Goal: Task Accomplishment & Management: Manage account settings

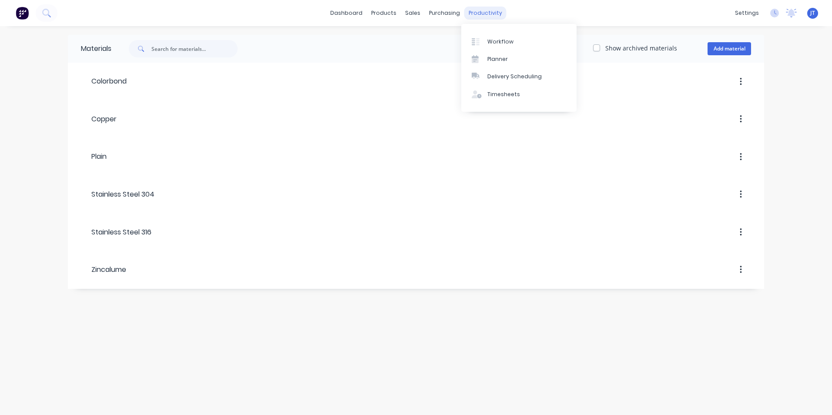
click at [478, 14] on div "productivity" at bounding box center [485, 13] width 42 height 13
click at [500, 43] on div "Workflow" at bounding box center [500, 42] width 26 height 8
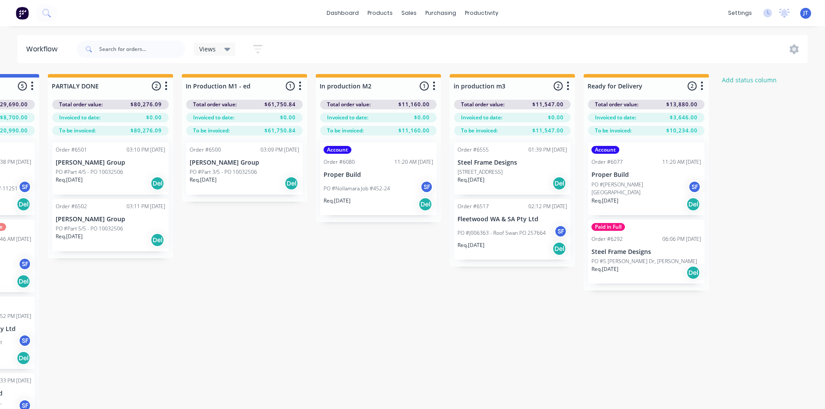
scroll to position [0, 1310]
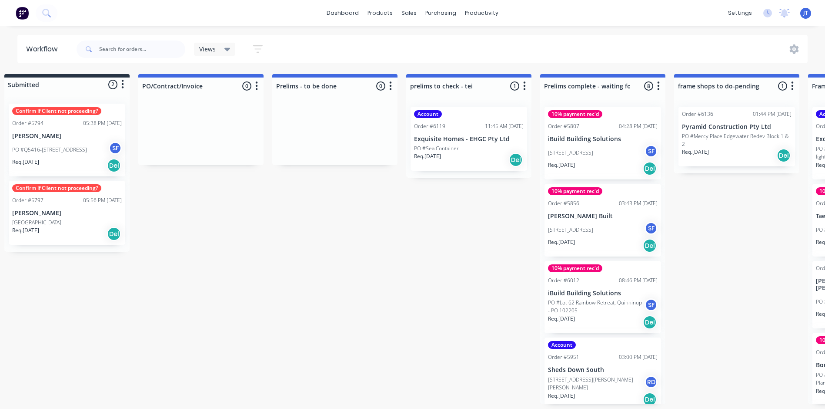
scroll to position [0, 0]
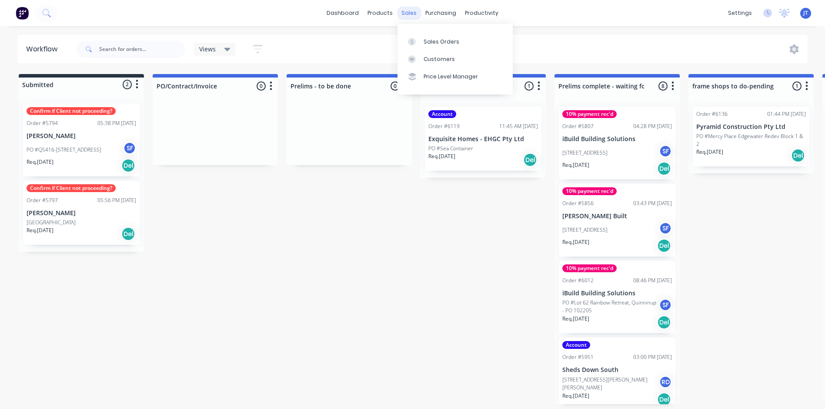
click at [409, 13] on div "sales" at bounding box center [409, 13] width 24 height 13
click at [230, 46] on icon at bounding box center [228, 49] width 6 height 10
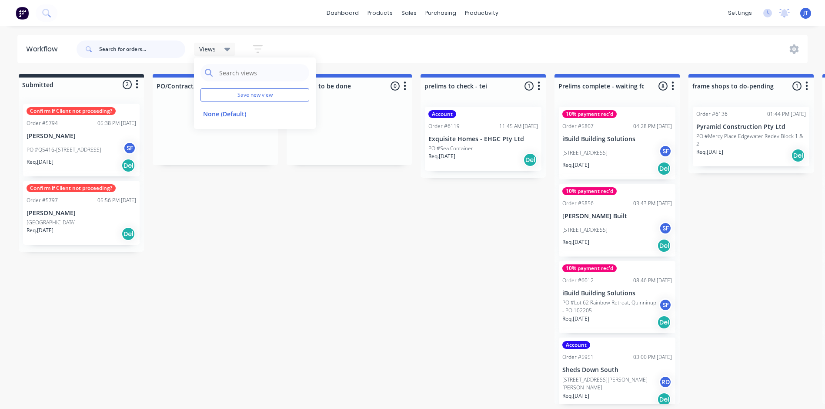
click at [152, 53] on input "text" at bounding box center [142, 48] width 86 height 17
click at [90, 138] on p "[PERSON_NAME]" at bounding box center [82, 135] width 110 height 7
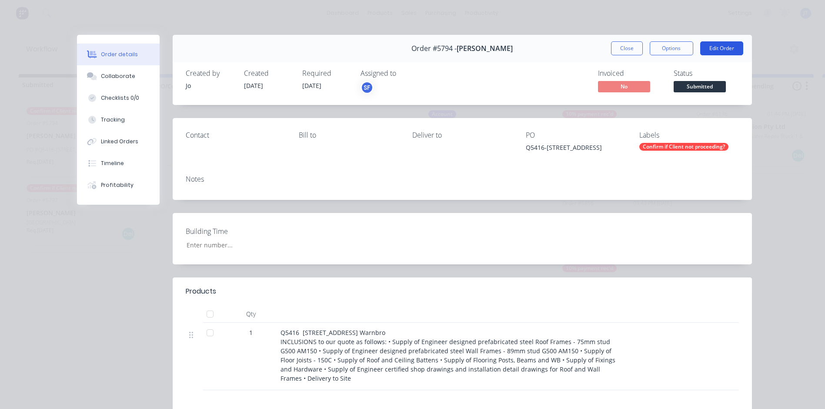
click at [723, 46] on button "Edit Order" at bounding box center [722, 48] width 43 height 14
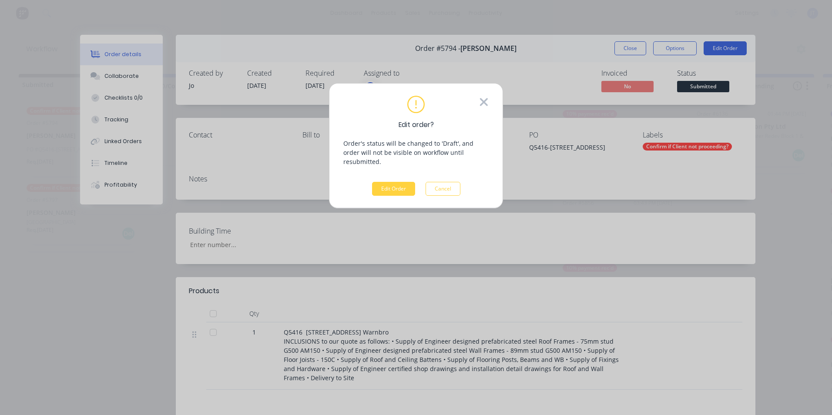
click at [483, 104] on icon at bounding box center [484, 102] width 10 height 13
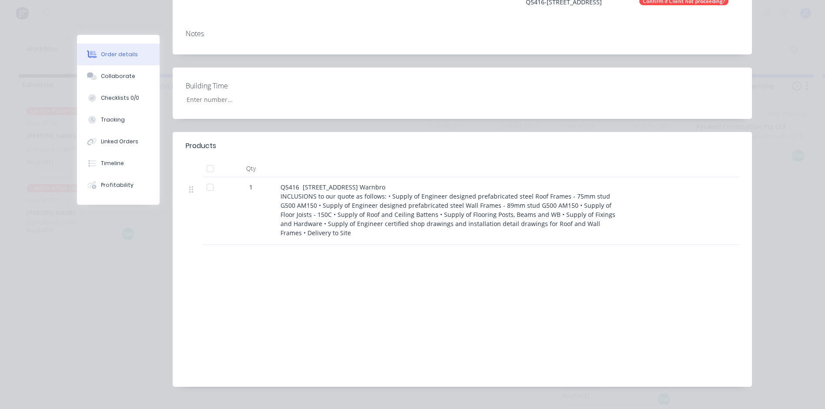
scroll to position [154, 0]
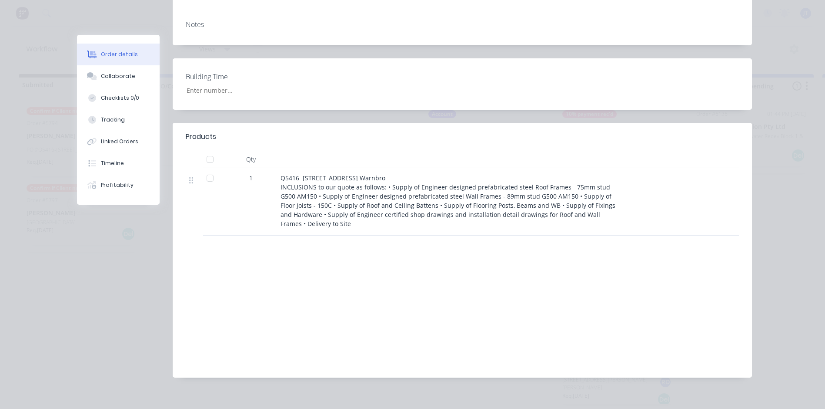
click at [113, 287] on div "Order #5794 - [PERSON_NAME] Close Options Edit Order Created by Jo Created [DAT…" at bounding box center [414, 135] width 675 height 510
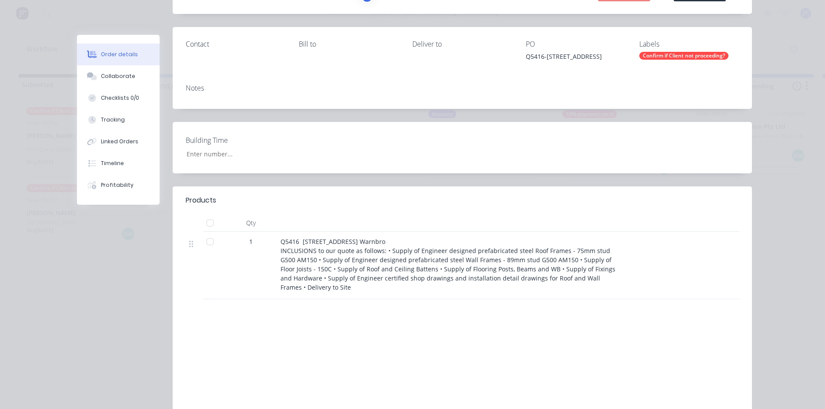
scroll to position [0, 0]
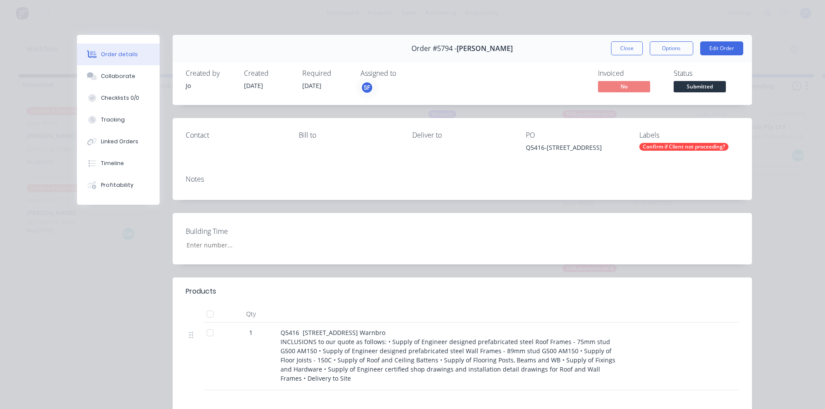
click at [788, 64] on div "Order details Collaborate Checklists 0/0 Tracking Linked Orders Timeline Profit…" at bounding box center [412, 204] width 825 height 409
click at [631, 51] on button "Close" at bounding box center [627, 48] width 32 height 14
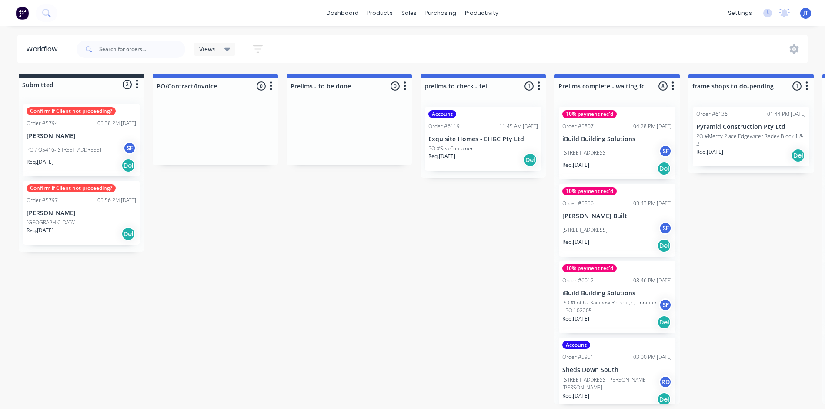
click at [409, 17] on div "sales" at bounding box center [409, 13] width 24 height 13
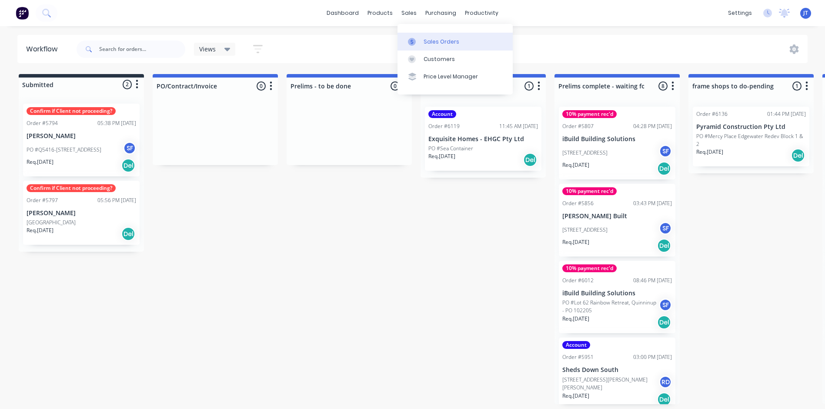
click at [409, 49] on link "Sales Orders" at bounding box center [455, 41] width 115 height 17
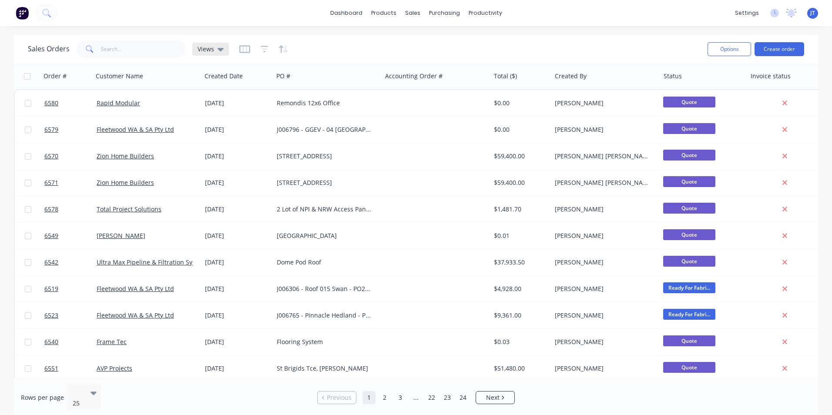
click at [218, 50] on icon at bounding box center [221, 49] width 6 height 3
click at [305, 122] on button "edit" at bounding box center [303, 123] width 11 height 9
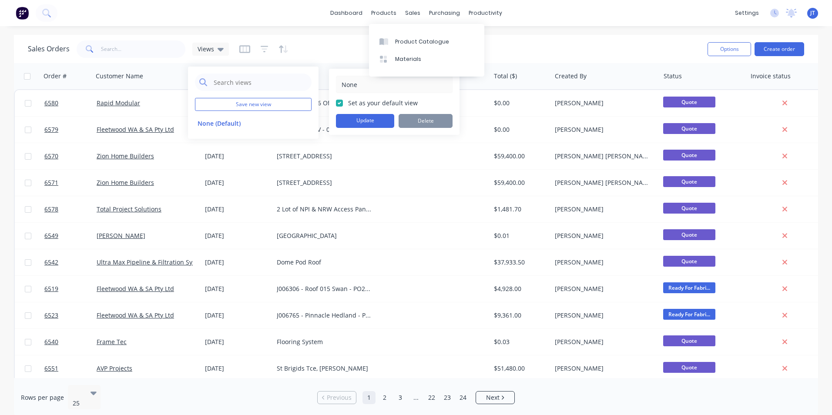
click at [305, 44] on div "Sales Orders Views" at bounding box center [364, 48] width 673 height 21
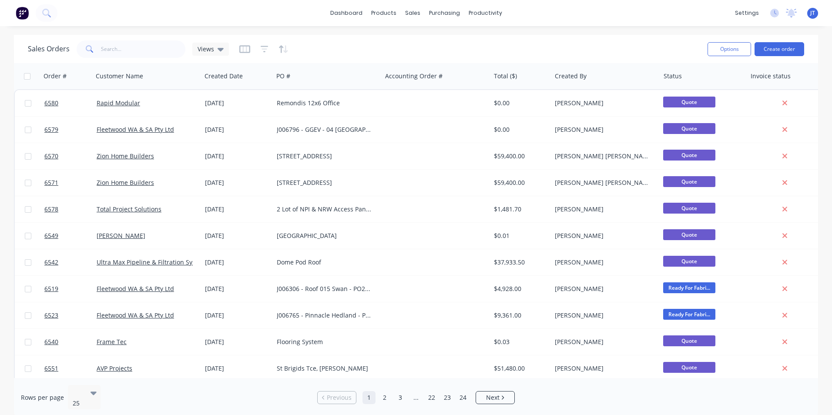
click at [262, 54] on button "button" at bounding box center [265, 49] width 8 height 14
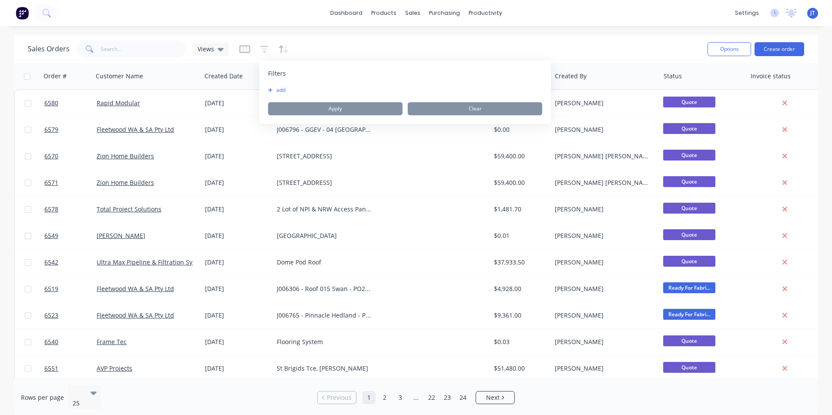
click at [270, 91] on icon "button" at bounding box center [270, 89] width 5 height 5
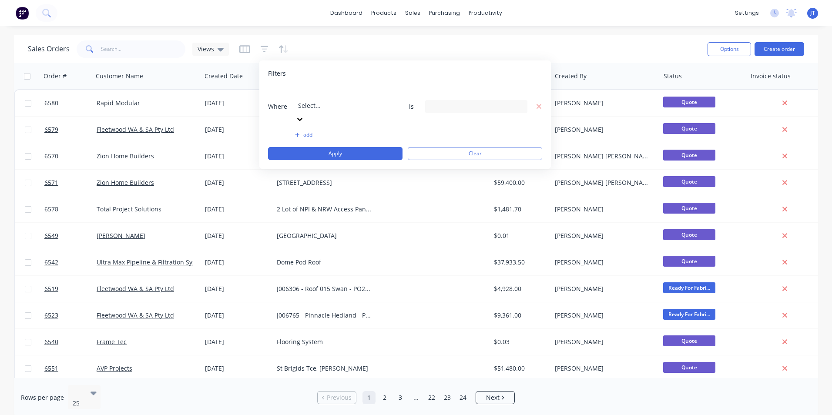
click at [331, 99] on div at bounding box center [360, 93] width 125 height 11
click at [437, 102] on div "19 Status selected" at bounding box center [469, 106] width 79 height 9
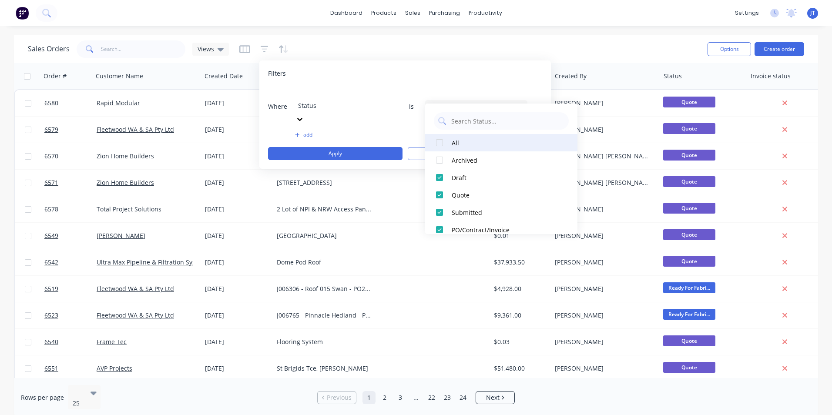
click at [439, 145] on div at bounding box center [439, 142] width 17 height 17
click at [438, 145] on div at bounding box center [439, 142] width 17 height 17
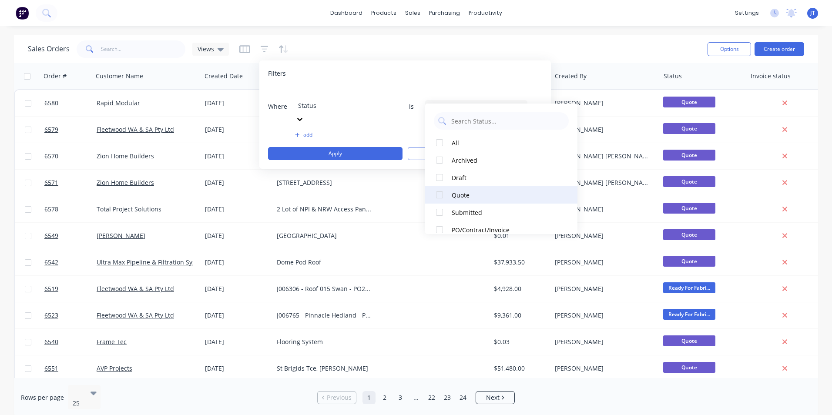
click at [439, 195] on div at bounding box center [439, 194] width 17 height 17
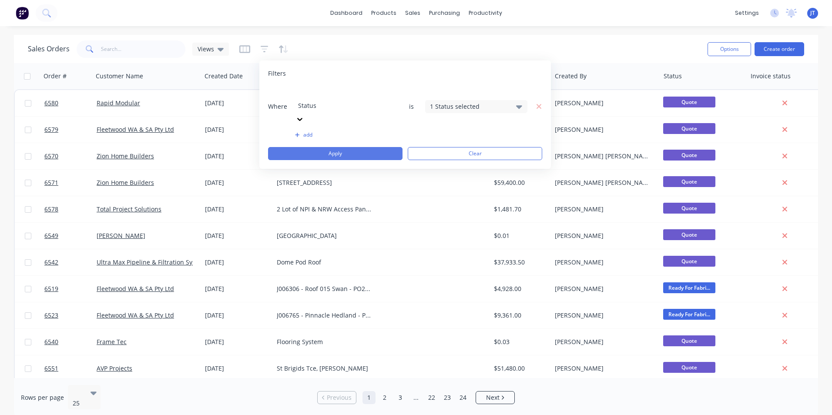
click at [316, 147] on button "Apply" at bounding box center [335, 153] width 134 height 13
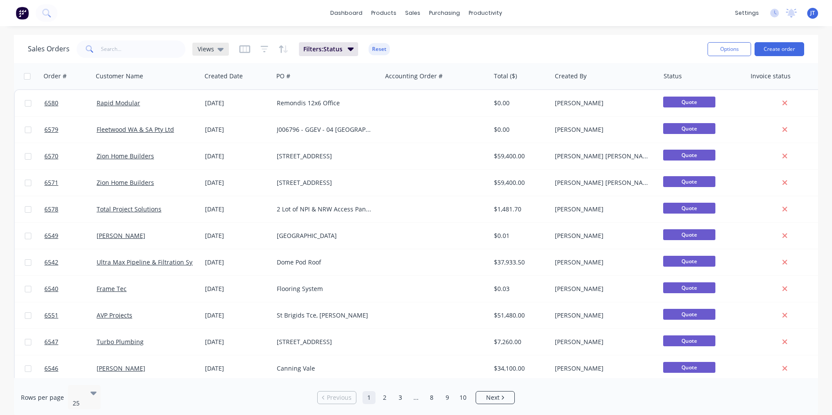
click at [222, 53] on icon at bounding box center [221, 49] width 6 height 10
click at [230, 81] on input "text" at bounding box center [260, 82] width 94 height 17
type input "Quotes"
click at [235, 103] on button "Save new view" at bounding box center [253, 104] width 117 height 13
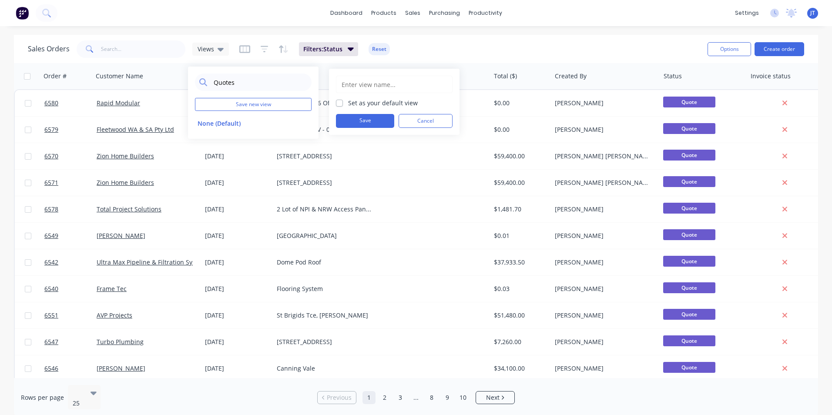
click at [361, 83] on input "text" at bounding box center [394, 84] width 107 height 17
type input "Quotes"
click at [362, 122] on button "Save" at bounding box center [365, 121] width 58 height 14
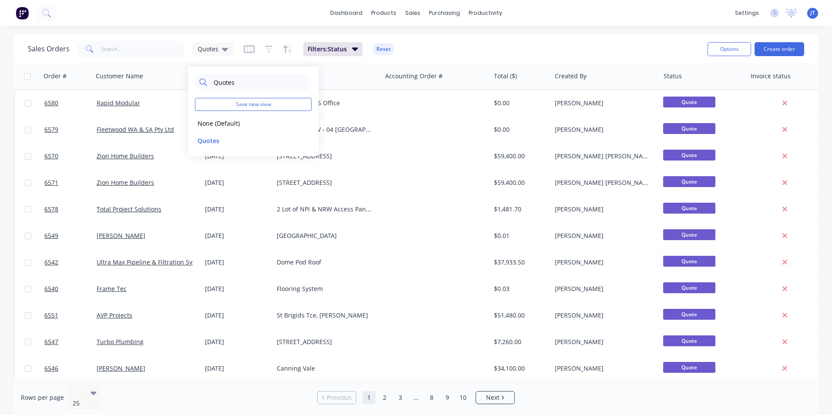
drag, startPoint x: 244, startPoint y: 82, endPoint x: 116, endPoint y: 64, distance: 129.2
click at [124, 75] on body "dashboard products sales purchasing productivity dashboard products Product Cat…" at bounding box center [416, 207] width 832 height 415
type input "Q"
click at [210, 121] on button "None (Default)" at bounding box center [244, 123] width 99 height 10
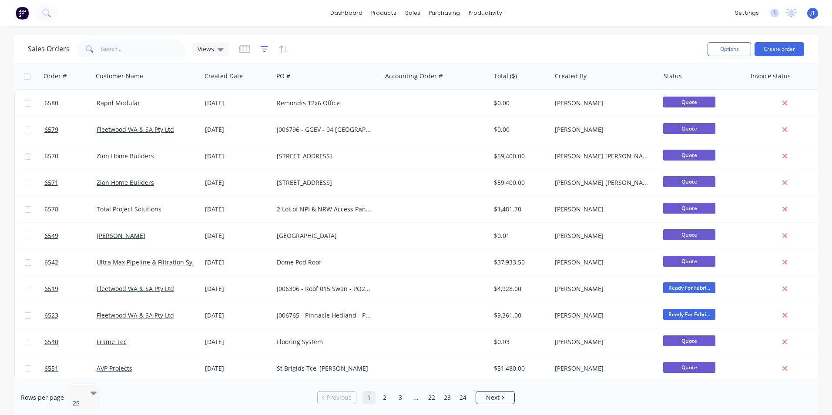
click at [262, 51] on icon "button" at bounding box center [265, 49] width 8 height 9
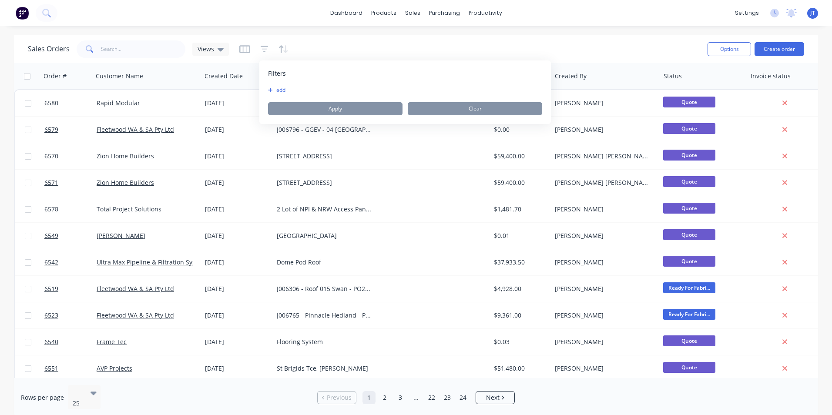
click at [272, 87] on button "add" at bounding box center [279, 90] width 22 height 7
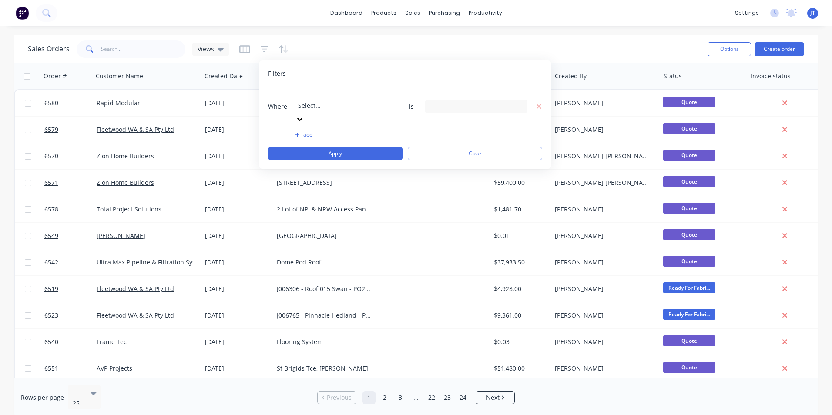
click at [357, 101] on div "Select..." at bounding box center [360, 99] width 131 height 24
click at [444, 102] on div "19 Status selected" at bounding box center [469, 106] width 79 height 9
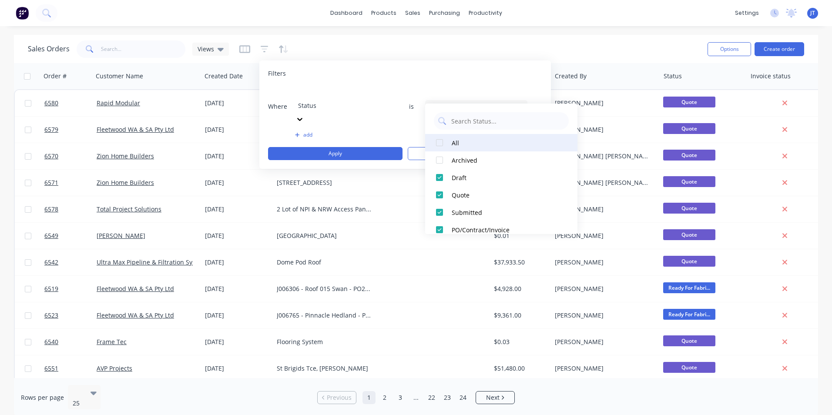
click at [439, 148] on div at bounding box center [439, 142] width 17 height 17
click at [438, 143] on div at bounding box center [439, 142] width 17 height 17
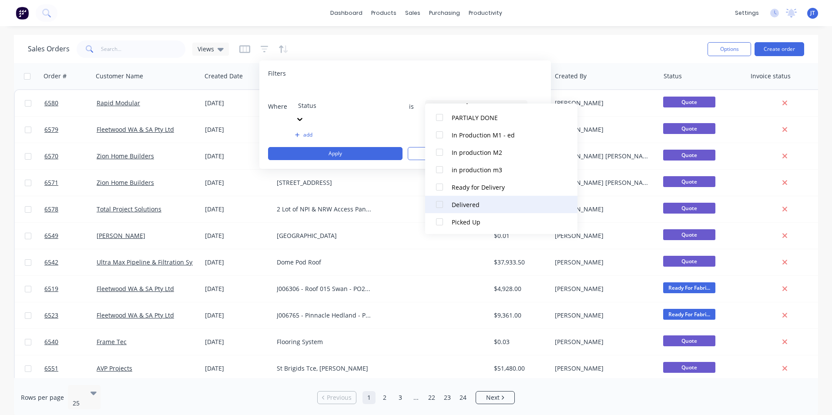
scroll to position [270, 0]
click at [438, 208] on div at bounding box center [439, 203] width 17 height 17
click at [439, 220] on div at bounding box center [439, 220] width 17 height 17
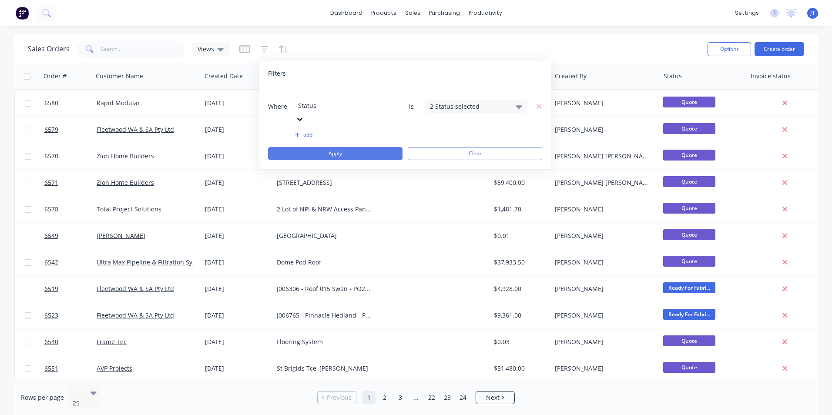
click at [340, 147] on button "Apply" at bounding box center [335, 153] width 134 height 13
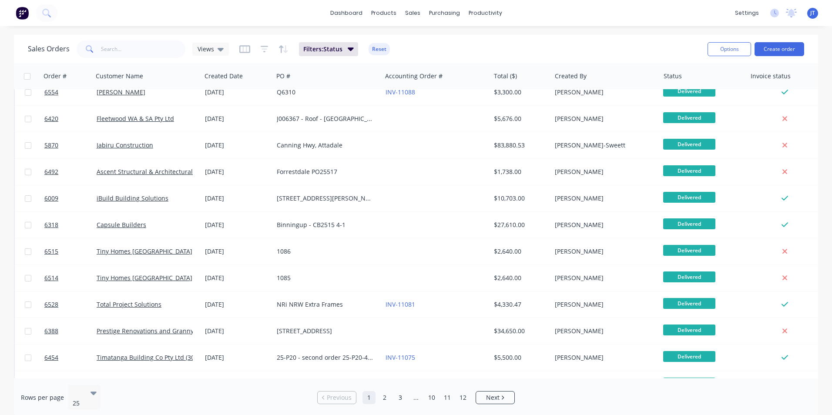
scroll to position [0, 0]
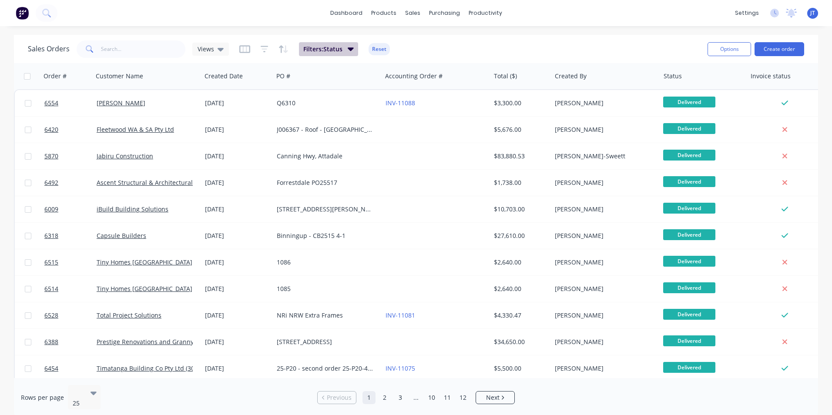
click at [348, 50] on icon "button" at bounding box center [351, 49] width 6 height 10
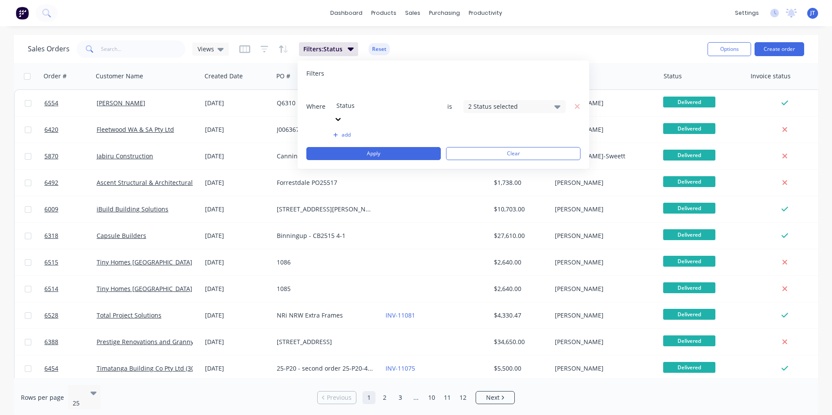
click at [339, 131] on button "add" at bounding box center [384, 134] width 102 height 7
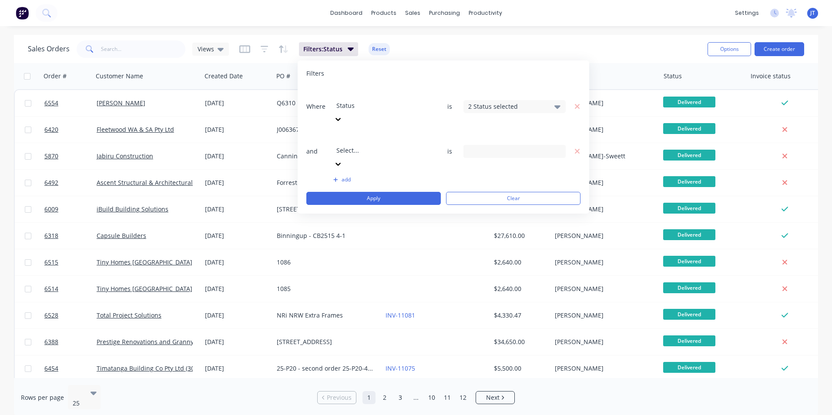
click at [357, 133] on div at bounding box center [398, 138] width 125 height 11
click at [536, 102] on div "2 Status selected" at bounding box center [507, 106] width 79 height 9
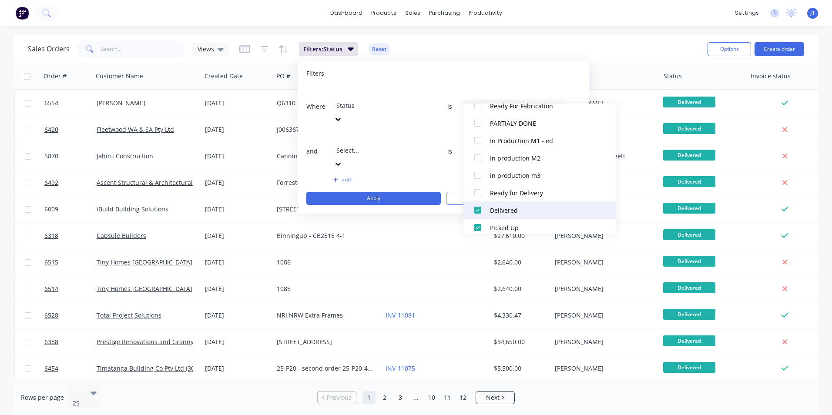
scroll to position [270, 0]
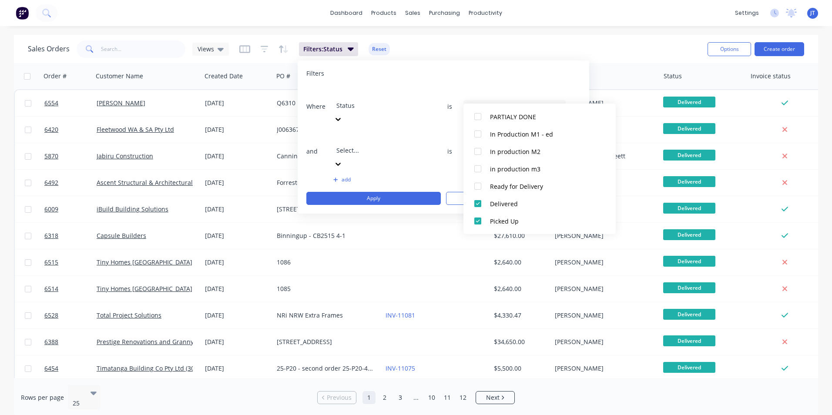
click at [362, 133] on div at bounding box center [398, 138] width 125 height 11
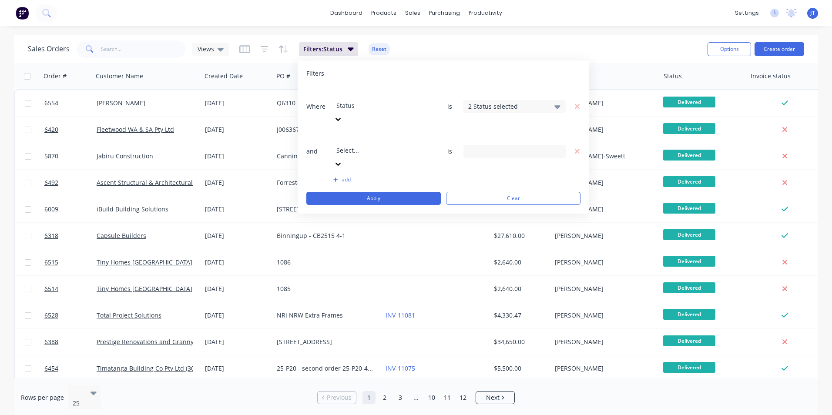
scroll to position [195, 0]
click at [533, 102] on div "2 Status selected" at bounding box center [507, 106] width 79 height 9
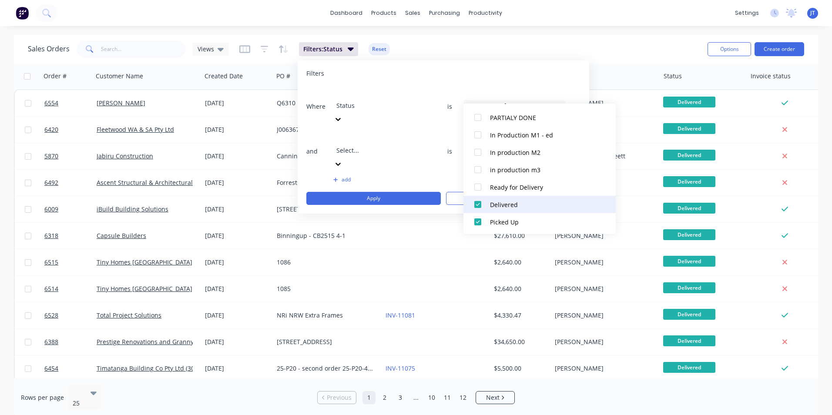
scroll to position [270, 0]
click at [356, 133] on div at bounding box center [398, 138] width 125 height 11
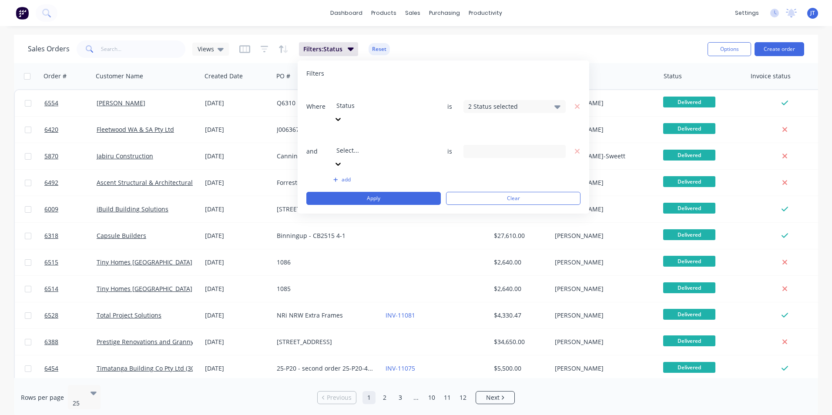
scroll to position [0, 0]
click at [314, 176] on div "add" at bounding box center [443, 179] width 274 height 7
click at [559, 102] on icon at bounding box center [557, 107] width 6 height 10
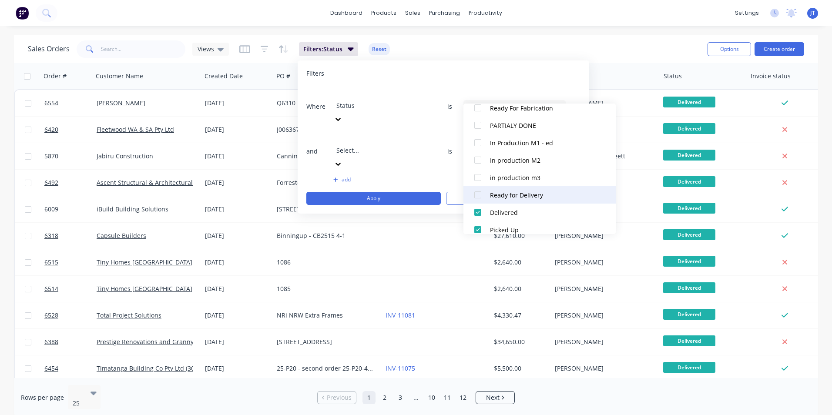
scroll to position [270, 0]
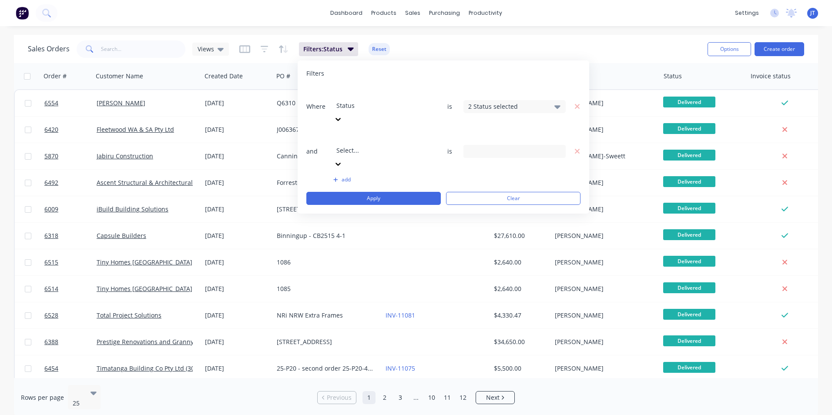
click at [363, 133] on div at bounding box center [398, 138] width 125 height 11
click at [318, 192] on button "Apply" at bounding box center [373, 198] width 134 height 13
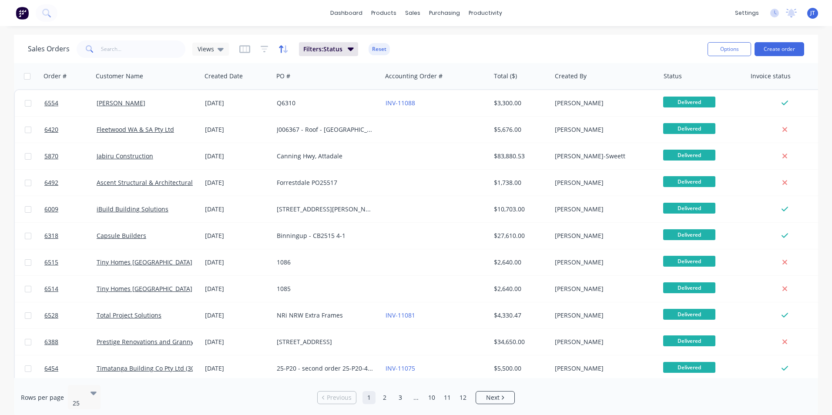
click at [286, 51] on icon "button" at bounding box center [285, 49] width 4 height 8
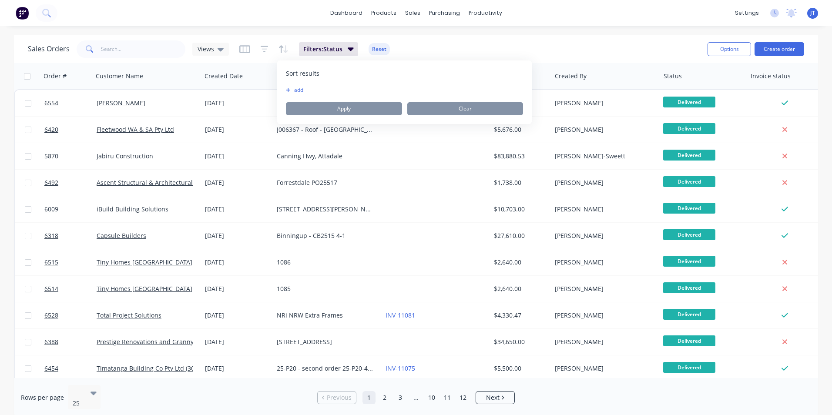
click at [296, 88] on button "add" at bounding box center [291, 90] width 11 height 7
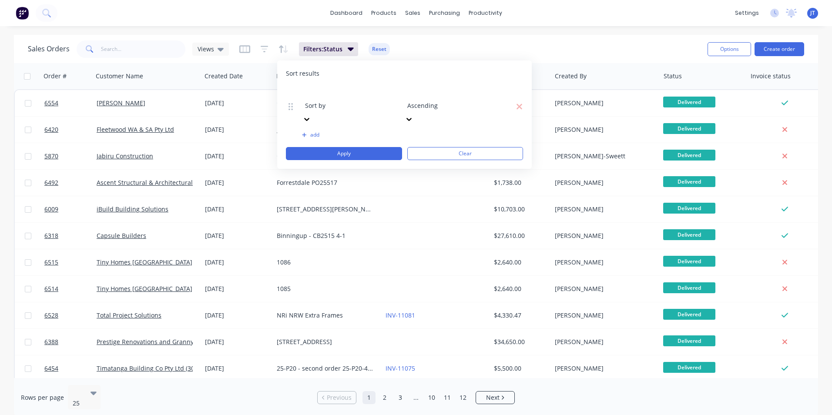
drag, startPoint x: 409, startPoint y: 74, endPoint x: 399, endPoint y: 74, distance: 10.0
click at [404, 74] on div "Sort results" at bounding box center [404, 73] width 237 height 9
click at [261, 48] on icon "button" at bounding box center [265, 49] width 8 height 9
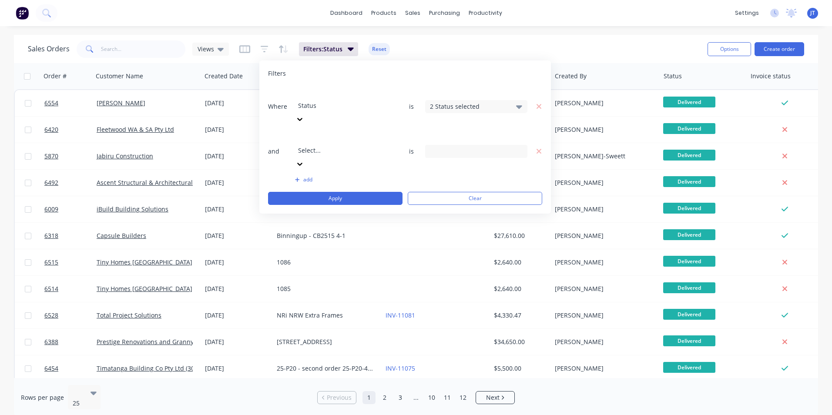
click at [319, 125] on div "Where option Status, selected. Select is focused ,type to refine list, press Do…" at bounding box center [405, 146] width 274 height 118
click at [321, 133] on div at bounding box center [360, 138] width 125 height 11
click at [469, 102] on div "2 Status selected" at bounding box center [469, 106] width 79 height 9
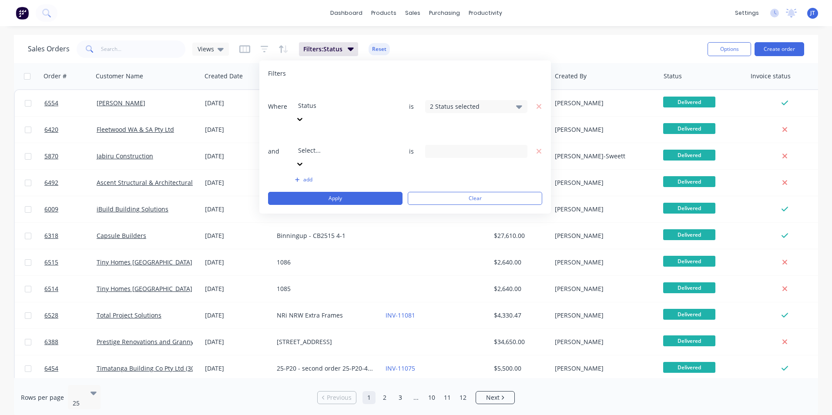
click at [518, 150] on icon at bounding box center [519, 151] width 6 height 3
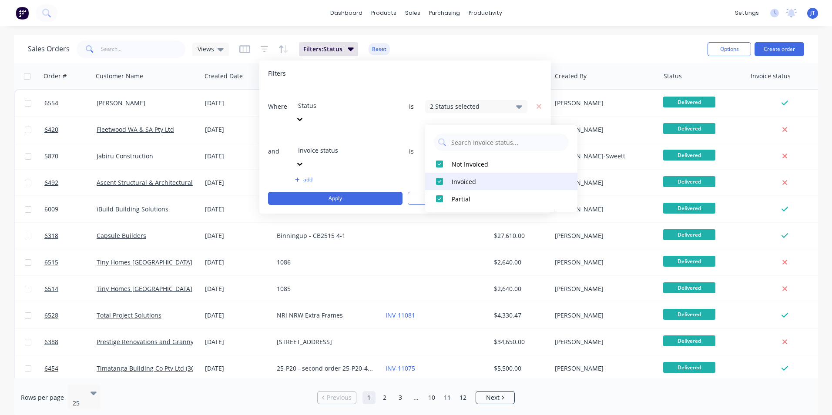
click at [440, 185] on div at bounding box center [439, 181] width 17 height 17
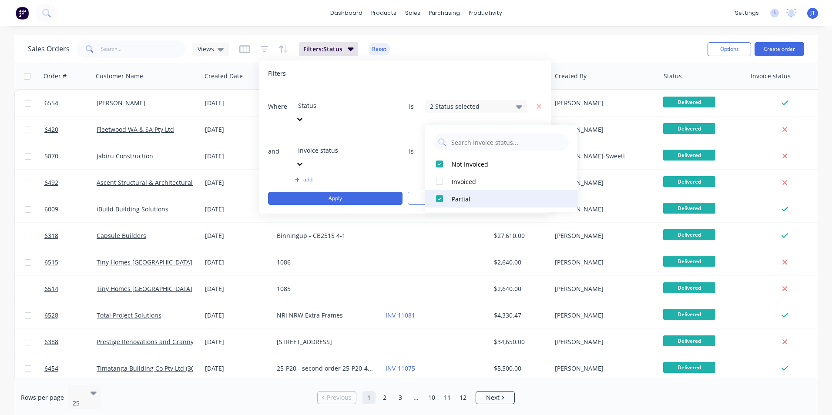
click at [439, 198] on div at bounding box center [439, 198] width 17 height 17
click at [331, 192] on button "Apply" at bounding box center [335, 198] width 134 height 13
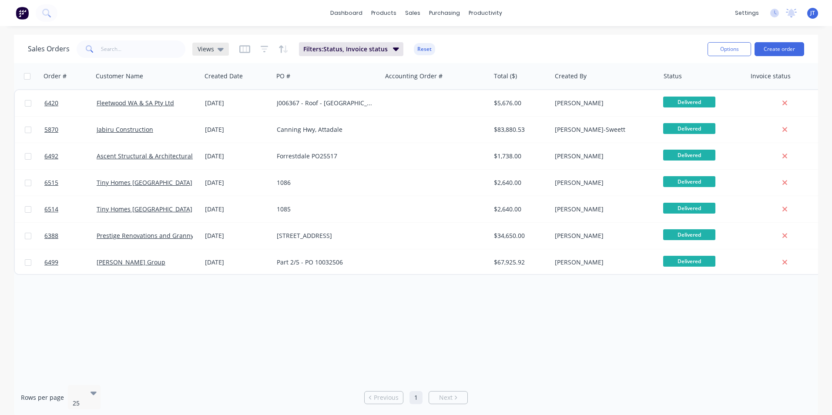
click at [223, 47] on div "Views" at bounding box center [210, 49] width 37 height 13
click at [244, 82] on input "text" at bounding box center [260, 82] width 94 height 17
type input "Not Invoiced"
click at [245, 104] on button "Save new view" at bounding box center [253, 104] width 117 height 13
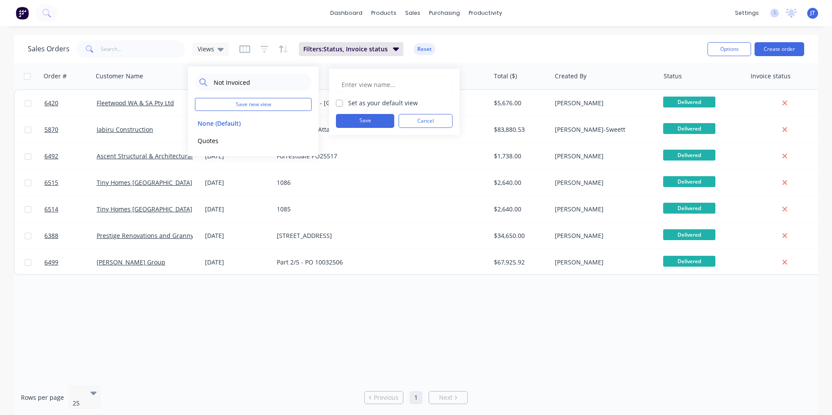
drag, startPoint x: 352, startPoint y: 86, endPoint x: 346, endPoint y: 89, distance: 6.4
click at [352, 86] on input "text" at bounding box center [394, 84] width 107 height 17
type input "Not Invoiced"
click at [356, 116] on button "Save" at bounding box center [365, 121] width 58 height 14
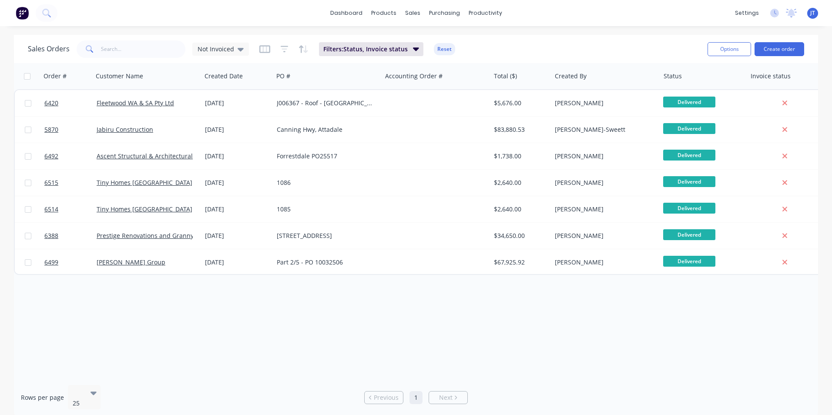
click at [505, 37] on div "Sales Orders Not Invoiced Filters: Status, Invoice status Reset Options Create …" at bounding box center [416, 49] width 804 height 28
click at [219, 48] on span "Not Invoiced" at bounding box center [216, 48] width 37 height 9
click at [225, 122] on button "None (Default)" at bounding box center [244, 123] width 99 height 10
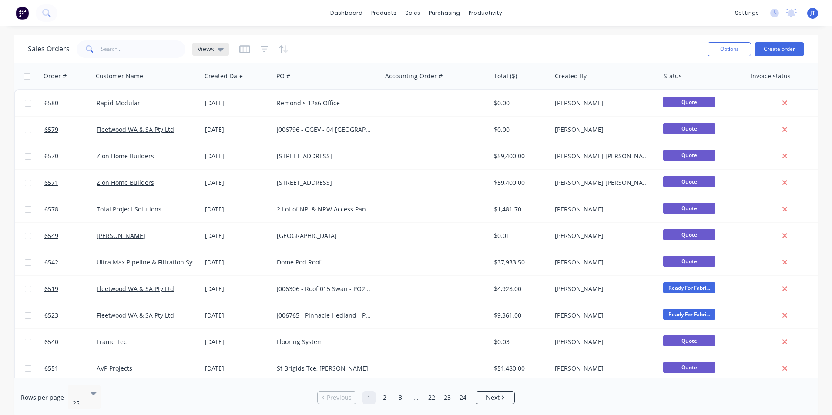
click at [210, 49] on span "Views" at bounding box center [206, 48] width 17 height 9
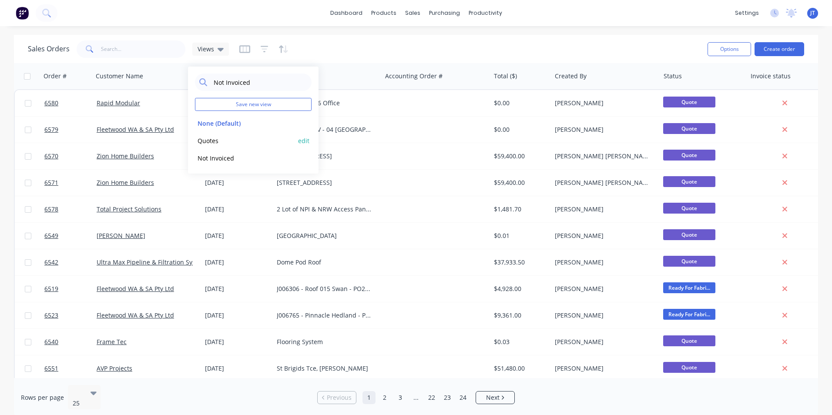
click at [217, 136] on button "Quotes" at bounding box center [244, 141] width 99 height 10
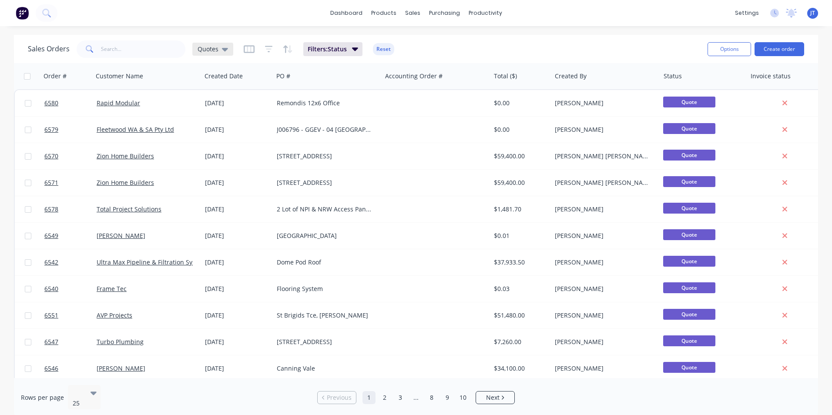
click at [219, 49] on div "Quotes" at bounding box center [213, 49] width 30 height 8
click at [219, 157] on button "Not Invoiced" at bounding box center [244, 158] width 99 height 10
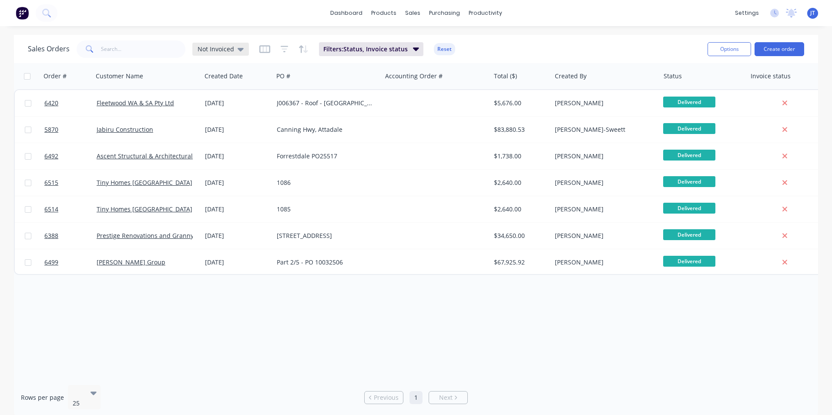
click at [206, 53] on div "Not Invoiced" at bounding box center [220, 49] width 57 height 13
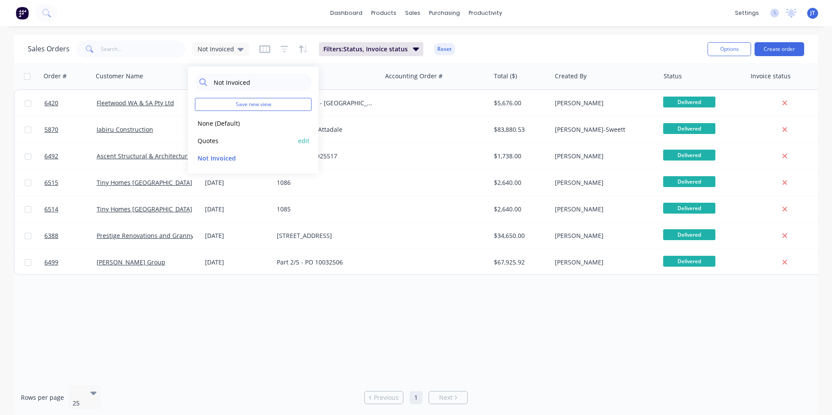
click at [222, 141] on button "Quotes" at bounding box center [244, 141] width 99 height 10
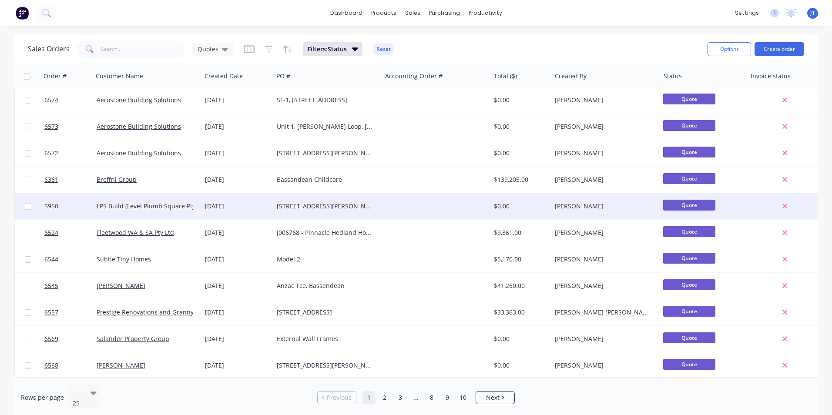
scroll to position [379, 0]
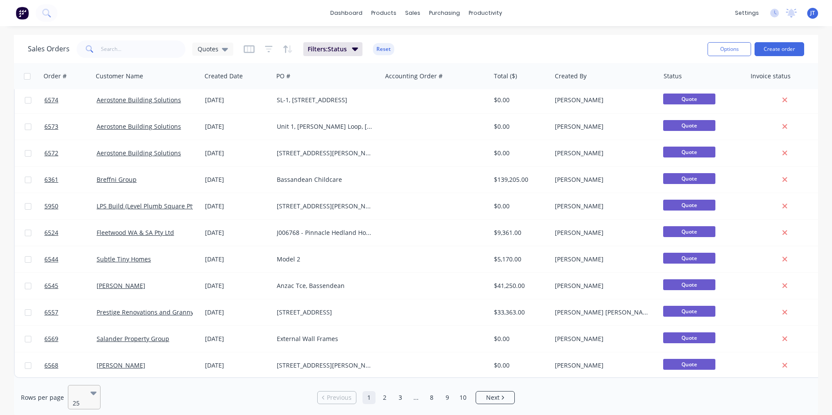
click at [91, 396] on icon at bounding box center [94, 393] width 6 height 10
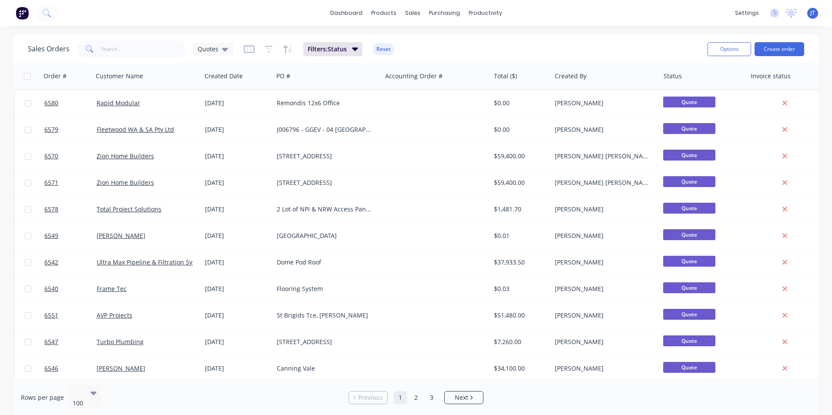
scroll to position [44, 0]
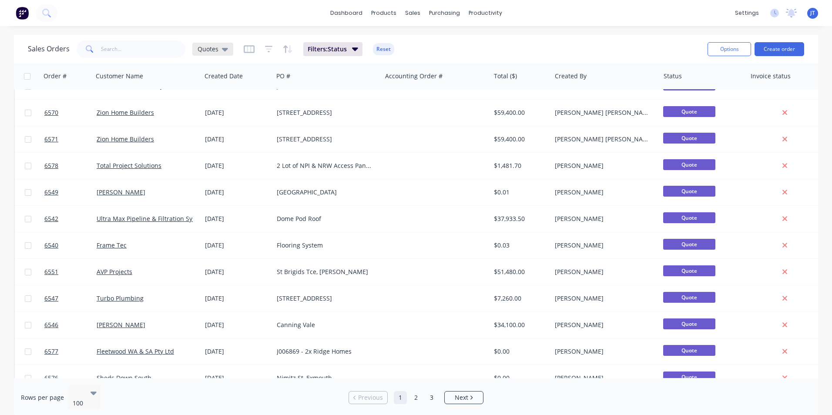
click at [225, 52] on icon at bounding box center [225, 49] width 6 height 10
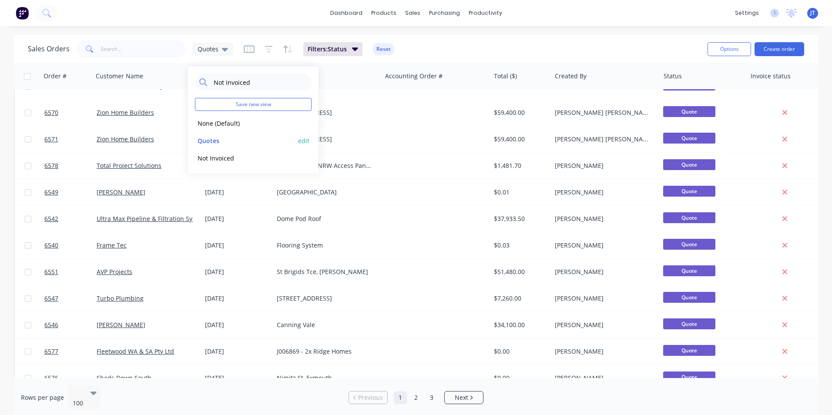
click at [302, 141] on button "edit" at bounding box center [303, 140] width 11 height 9
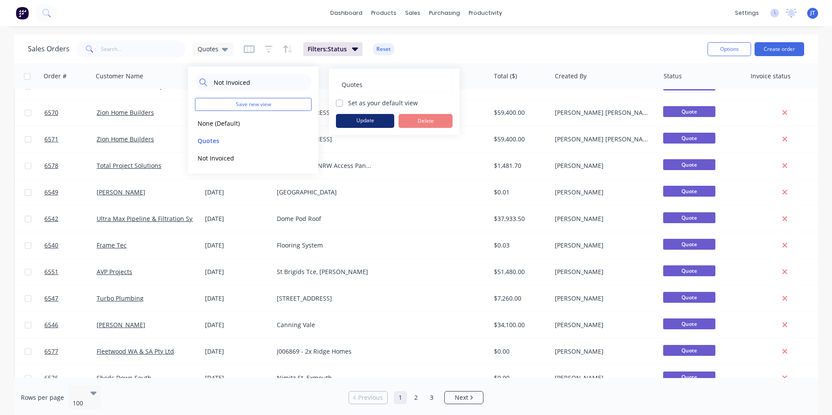
click at [366, 124] on button "Update" at bounding box center [365, 121] width 58 height 14
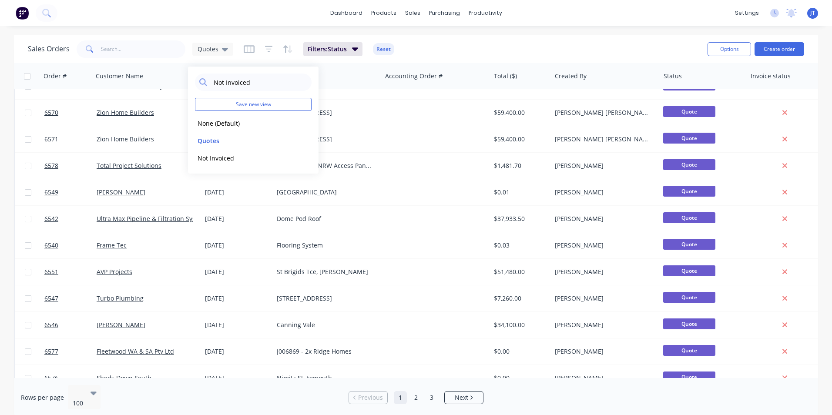
click at [449, 53] on div "Sales Orders Quotes Filters: Status Reset" at bounding box center [364, 48] width 673 height 21
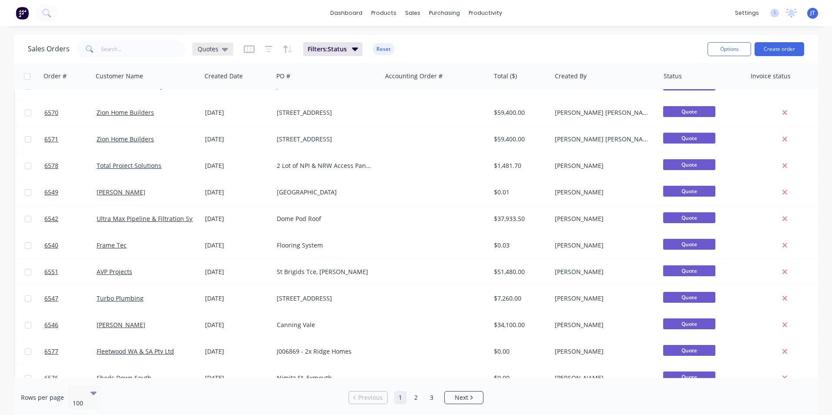
click at [224, 52] on div "Quotes" at bounding box center [212, 49] width 41 height 13
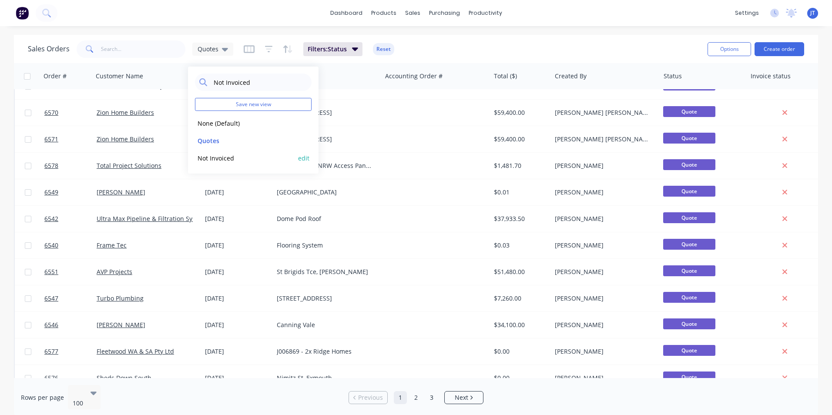
click at [215, 159] on button "Not Invoiced" at bounding box center [244, 158] width 99 height 10
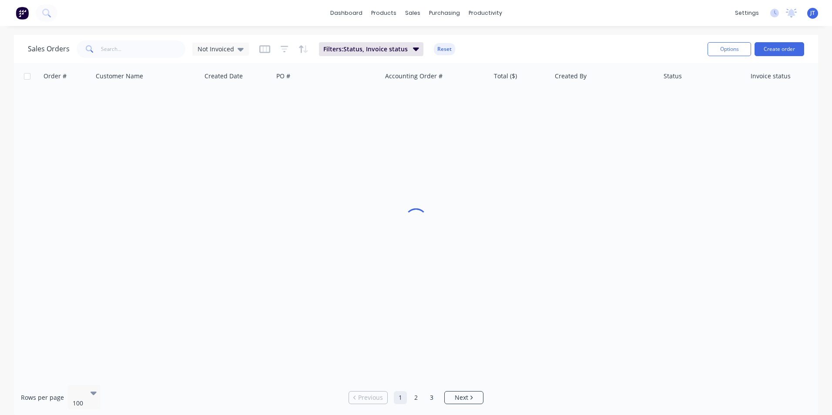
scroll to position [0, 0]
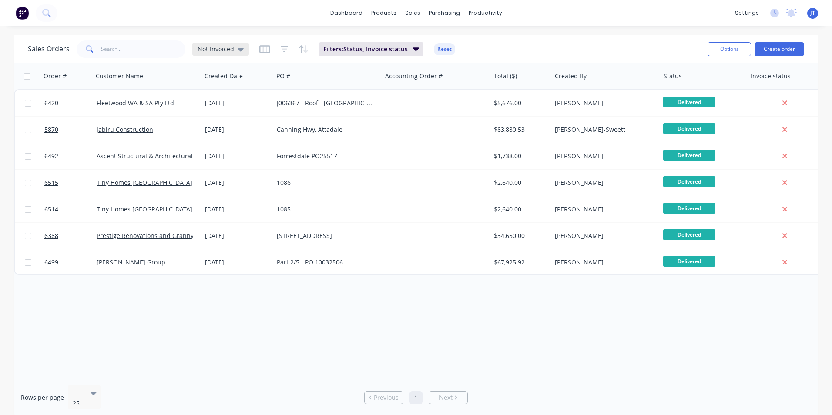
click at [235, 48] on div "Not Invoiced" at bounding box center [221, 49] width 46 height 8
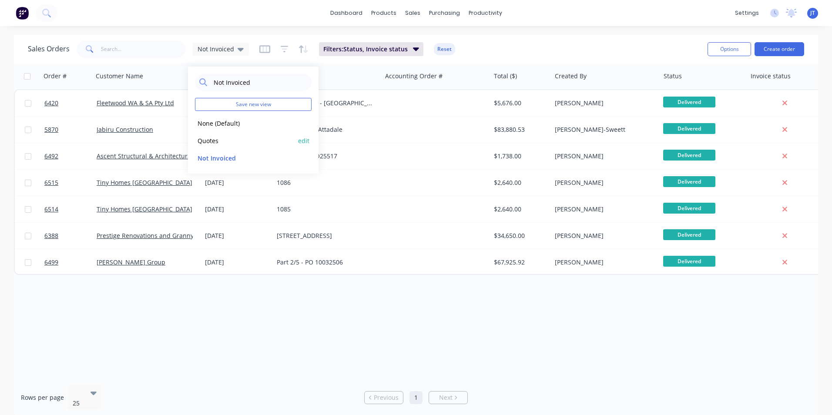
click at [220, 140] on button "Quotes" at bounding box center [244, 141] width 99 height 10
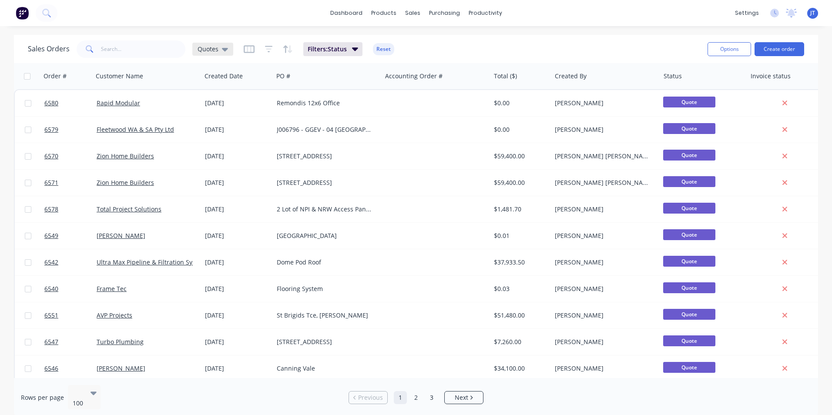
click at [215, 49] on span "Quotes" at bounding box center [208, 48] width 21 height 9
click at [215, 121] on button "None (Default)" at bounding box center [244, 123] width 99 height 10
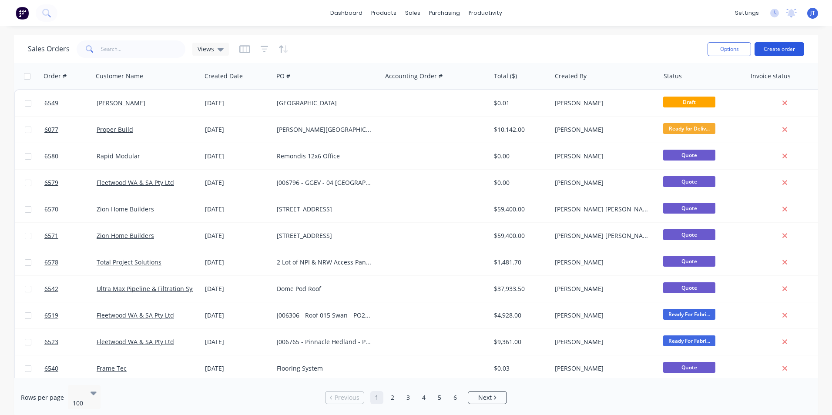
click at [784, 50] on button "Create order" at bounding box center [780, 49] width 50 height 14
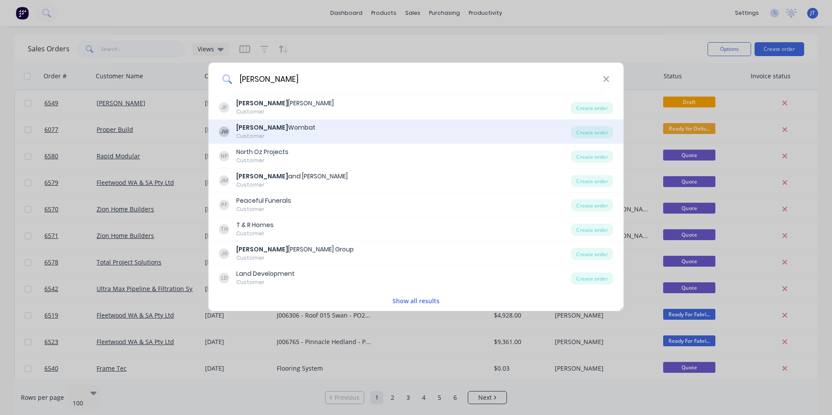
type input "[PERSON_NAME]"
click at [325, 127] on div "[PERSON_NAME] Customer" at bounding box center [395, 131] width 352 height 17
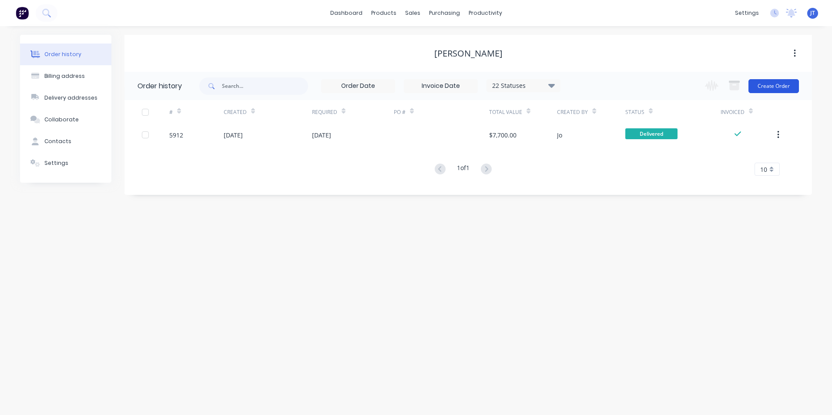
click at [787, 87] on button "Create Order" at bounding box center [773, 86] width 50 height 14
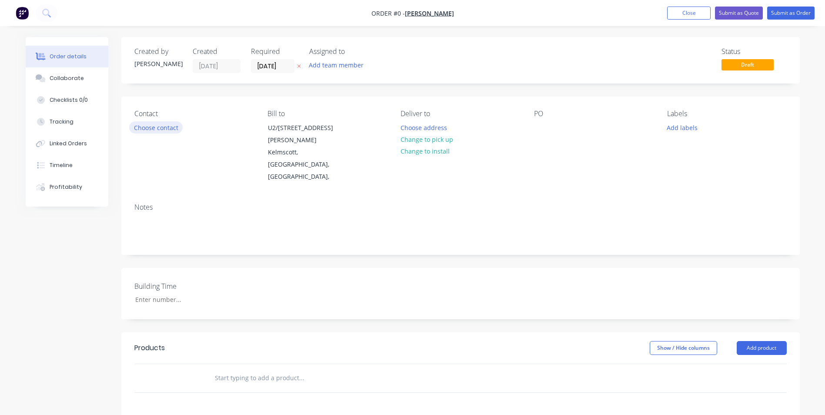
click at [144, 125] on button "Choose contact" at bounding box center [156, 127] width 54 height 12
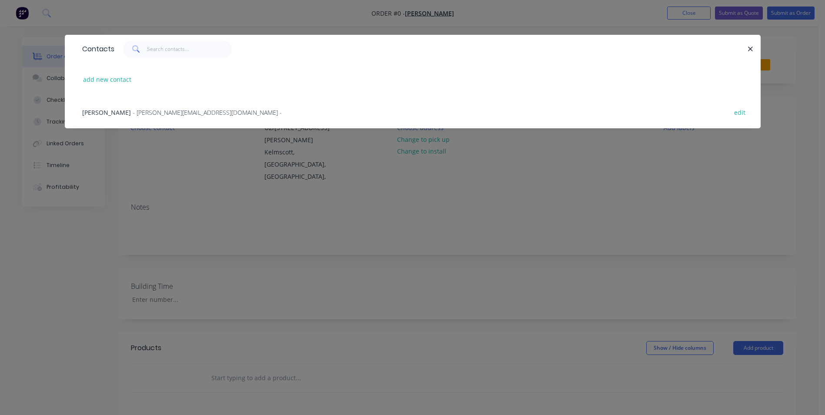
click at [148, 113] on span "- [PERSON_NAME][EMAIL_ADDRESS][DOMAIN_NAME] -" at bounding box center [207, 112] width 149 height 8
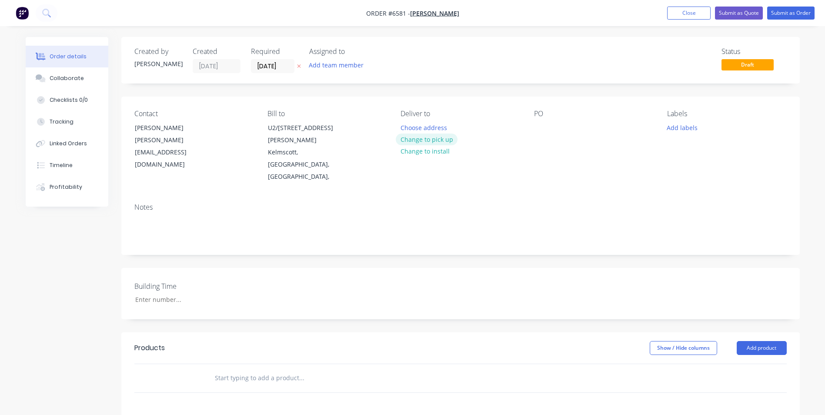
click at [432, 139] on button "Change to pick up" at bounding box center [427, 140] width 62 height 12
click at [546, 114] on div "PO" at bounding box center [593, 114] width 119 height 8
click at [535, 127] on div at bounding box center [541, 127] width 14 height 13
click at [684, 123] on button "Add labels" at bounding box center [683, 127] width 40 height 12
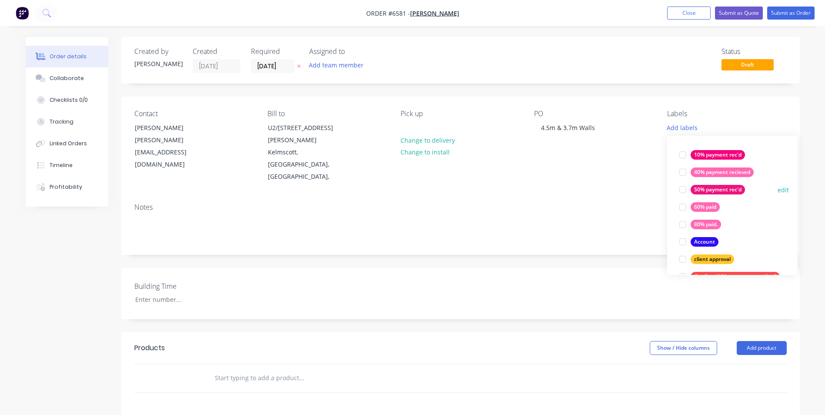
scroll to position [131, 0]
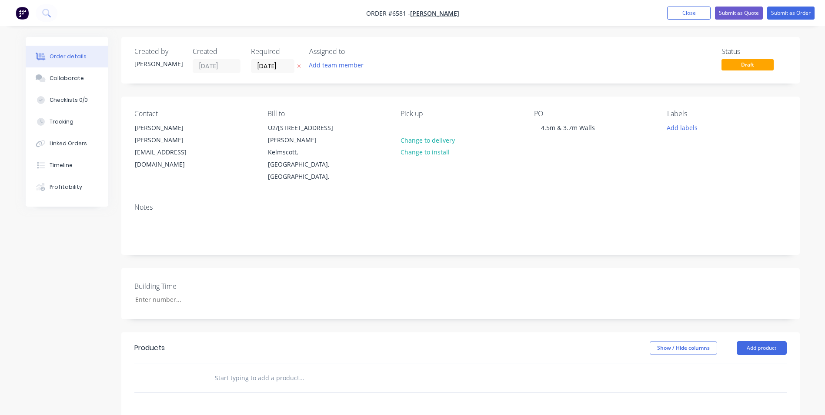
click at [648, 168] on div "Contact [PERSON_NAME] [PERSON_NAME][EMAIL_ADDRESS][DOMAIN_NAME] Bill to U2/[STR…" at bounding box center [460, 147] width 679 height 100
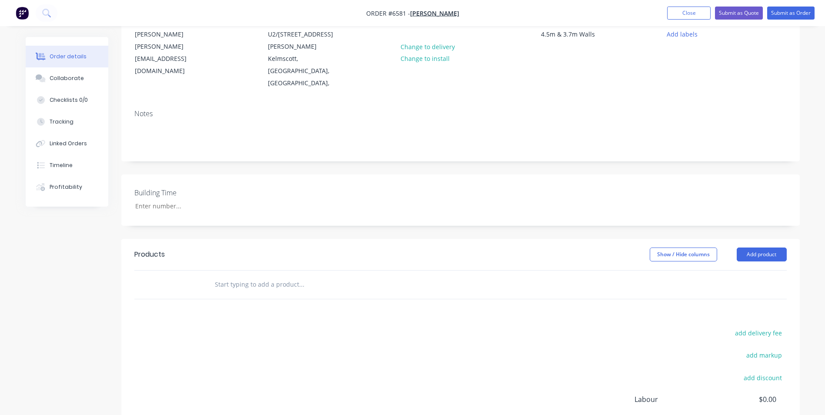
scroll to position [0, 0]
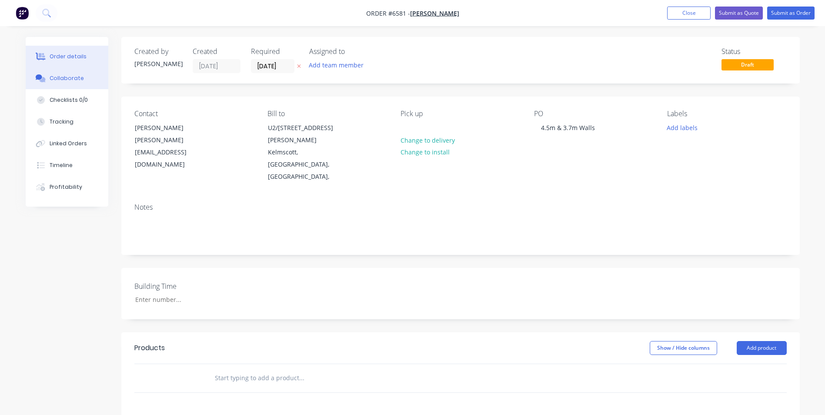
click at [67, 79] on div "Collaborate" at bounding box center [67, 78] width 34 height 8
